Goal: Contribute content

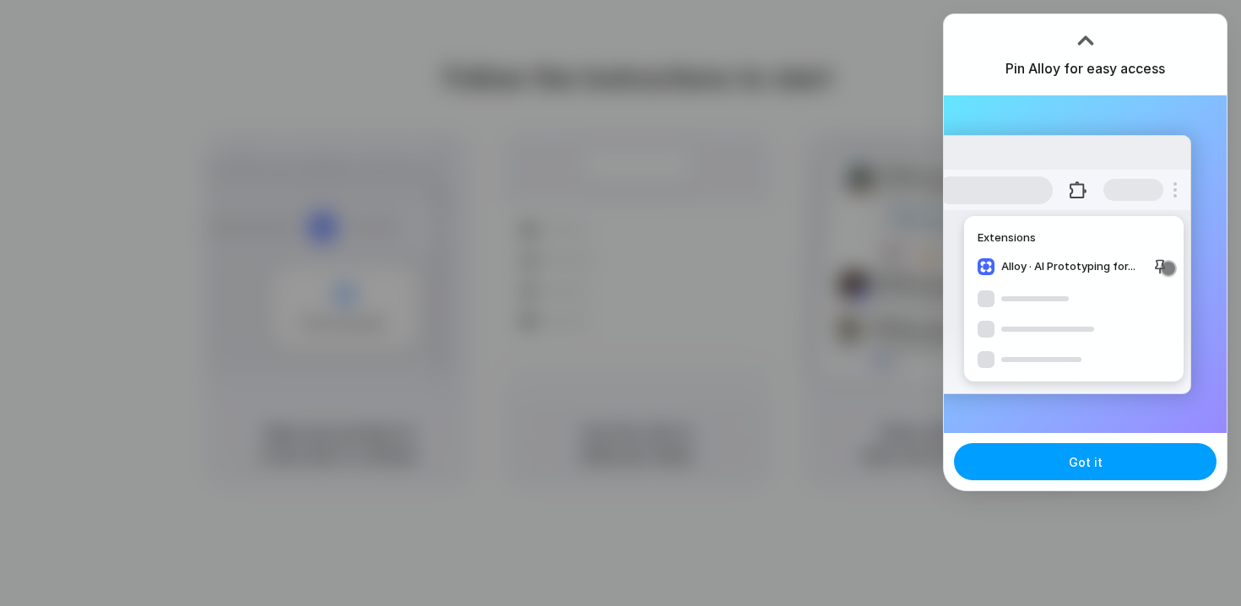
click at [1090, 466] on span "Got it" at bounding box center [1086, 462] width 34 height 18
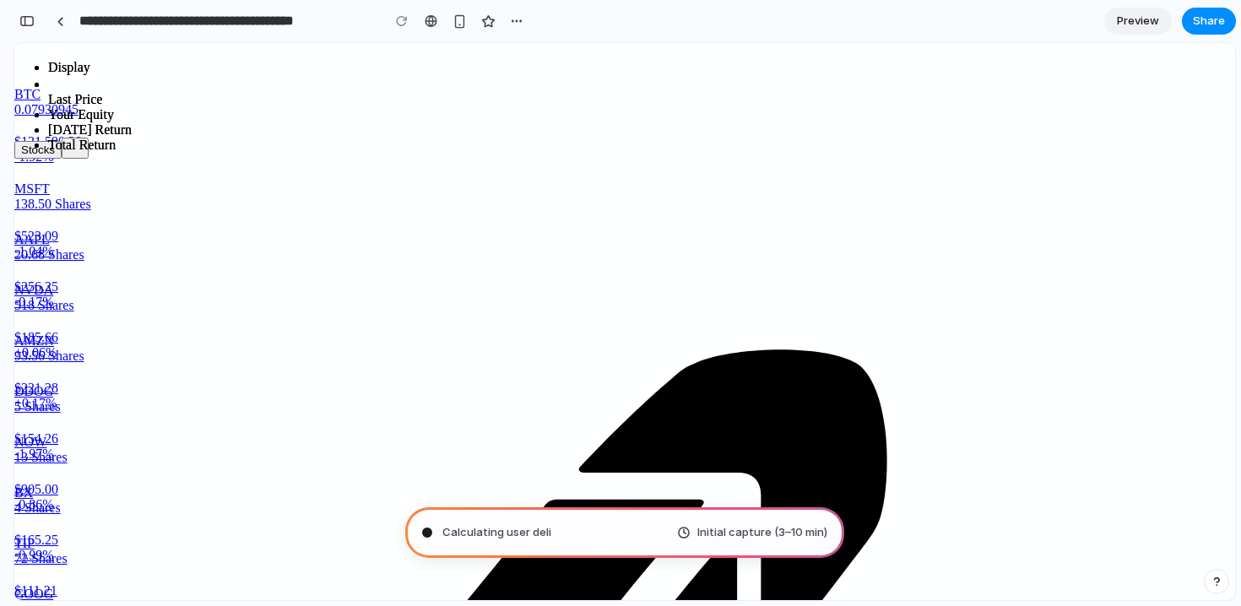
type input "**********"
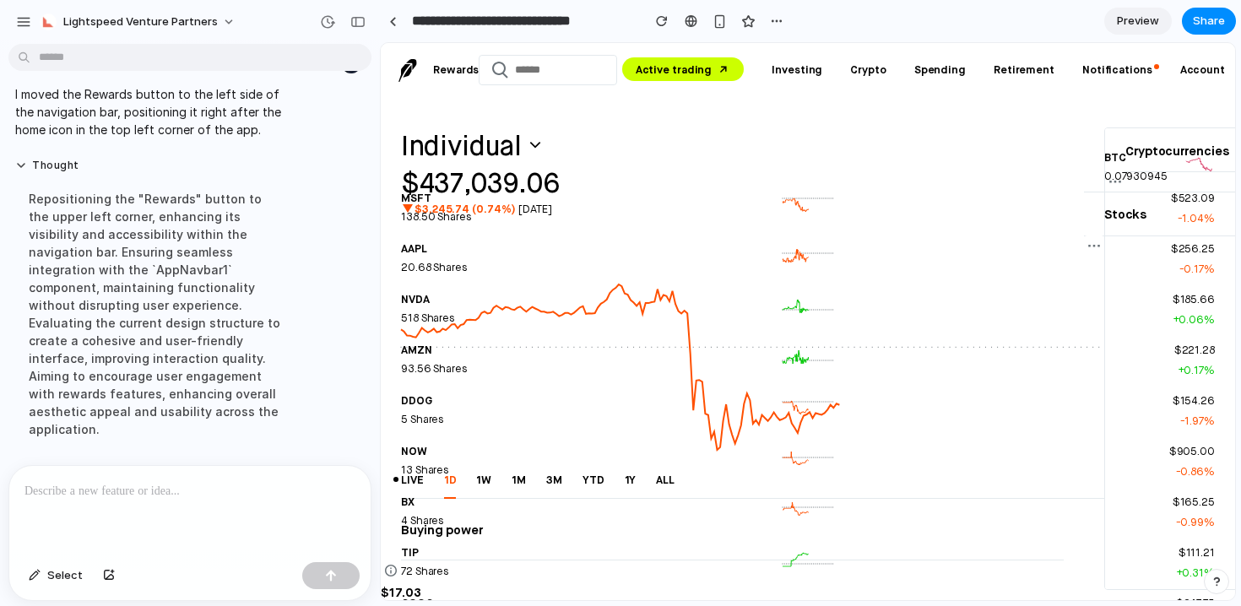
scroll to position [78, 0]
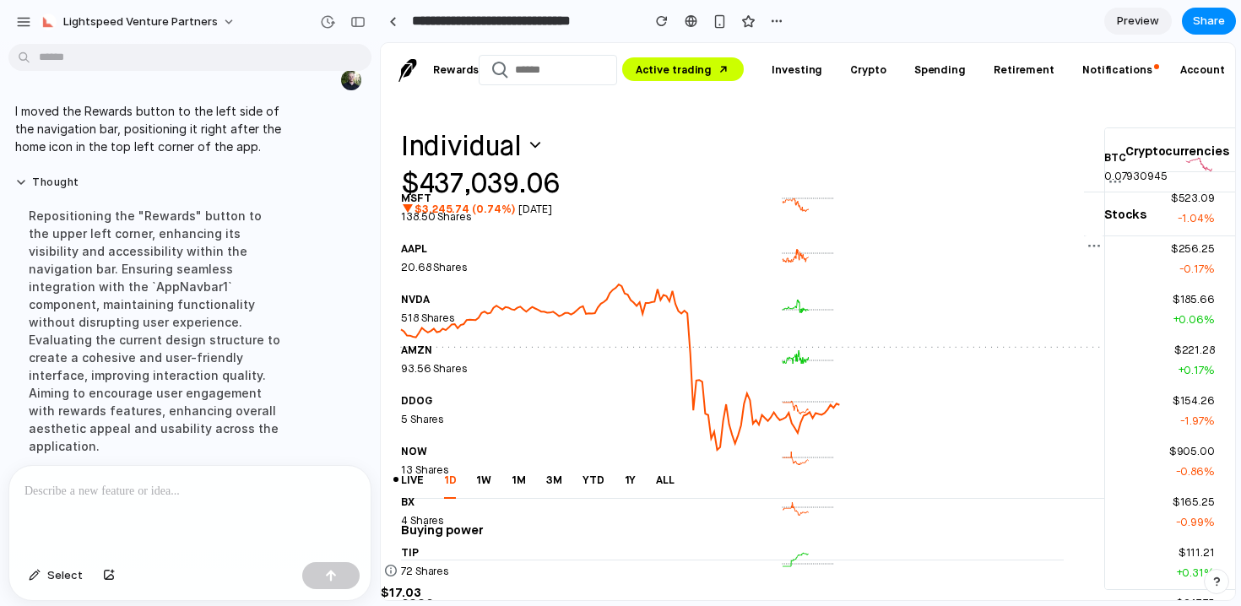
click at [108, 350] on div "Repositioning the "Rewards" button to the upper left corner, enhancing its visi…" at bounding box center [156, 331] width 282 height 268
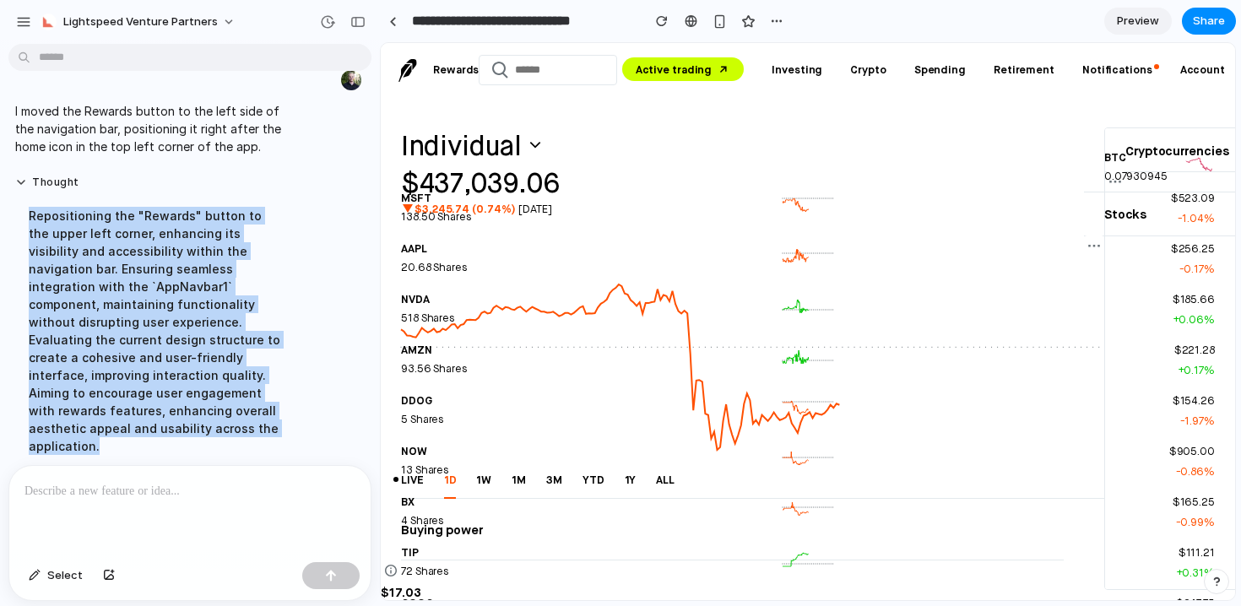
click at [108, 350] on div "Repositioning the "Rewards" button to the upper left corner, enhancing its visi…" at bounding box center [156, 331] width 282 height 268
click at [193, 349] on div "Repositioning the "Rewards" button to the upper left corner, enhancing its visi…" at bounding box center [156, 331] width 282 height 268
